Goal: Browse casually: Explore the website without a specific task or goal

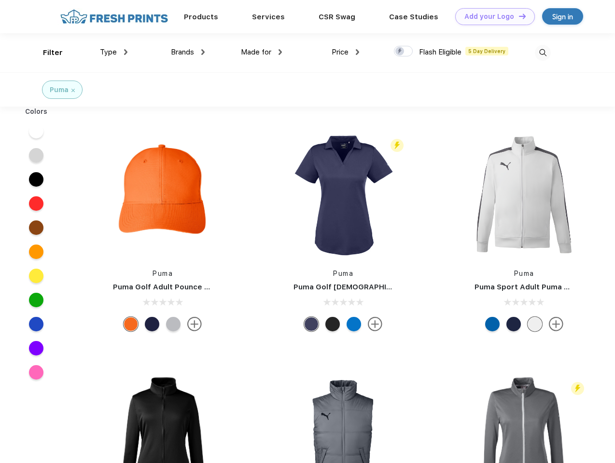
click at [491, 16] on link "Add your Logo Design Tool" at bounding box center [495, 16] width 80 height 17
click at [0, 0] on div "Design Tool" at bounding box center [0, 0] width 0 height 0
click at [518, 16] on link "Add your Logo Design Tool" at bounding box center [495, 16] width 80 height 17
click at [46, 53] on div "Filter" at bounding box center [53, 52] width 20 height 11
click at [114, 52] on span "Type" at bounding box center [108, 52] width 17 height 9
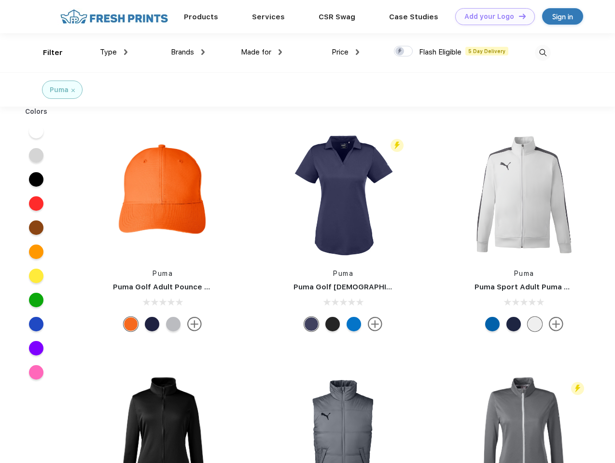
click at [188, 52] on span "Brands" at bounding box center [182, 52] width 23 height 9
click at [261, 52] on span "Made for" at bounding box center [256, 52] width 30 height 9
click at [345, 52] on span "Price" at bounding box center [339, 52] width 17 height 9
click at [403, 52] on div at bounding box center [403, 51] width 19 height 11
click at [400, 52] on input "checkbox" at bounding box center [397, 48] width 6 height 6
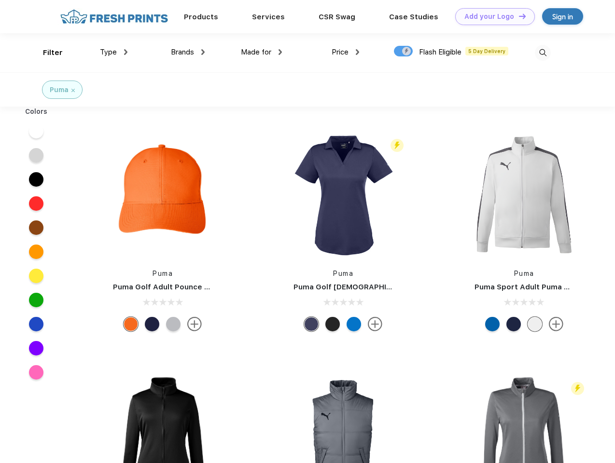
click at [542, 53] on img at bounding box center [543, 53] width 16 height 16
